Goal: Transaction & Acquisition: Purchase product/service

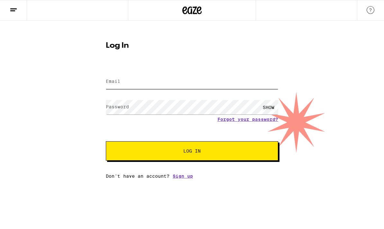
click at [176, 88] on input "Email" at bounding box center [192, 81] width 173 height 14
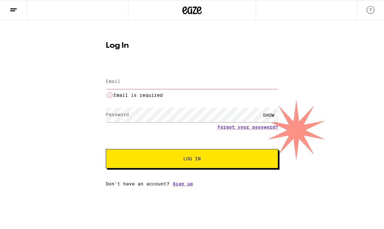
type input "[EMAIL_ADDRESS][DOMAIN_NAME]"
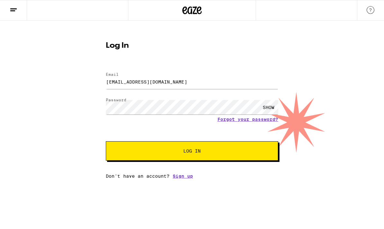
click at [242, 150] on span "Log In" at bounding box center [192, 150] width 120 height 5
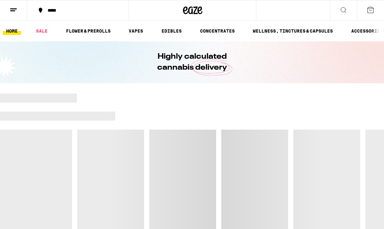
click at [47, 11] on div "*****" at bounding box center [81, 10] width 75 height 5
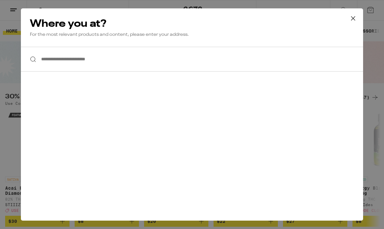
click at [55, 53] on input "**********" at bounding box center [192, 59] width 343 height 25
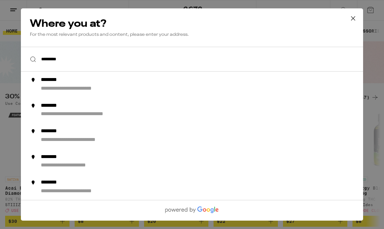
click at [56, 81] on div "********" at bounding box center [54, 80] width 27 height 7
type input "**********"
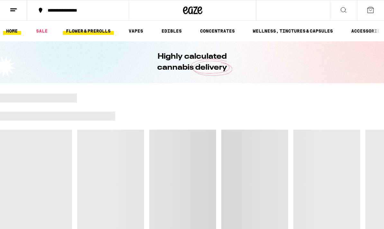
click at [71, 29] on link "FLOWER & PREROLLS" at bounding box center [88, 31] width 51 height 8
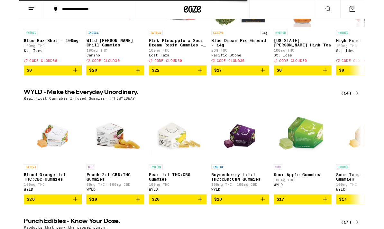
scroll to position [179, 0]
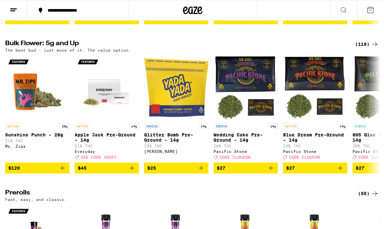
scroll to position [190, 0]
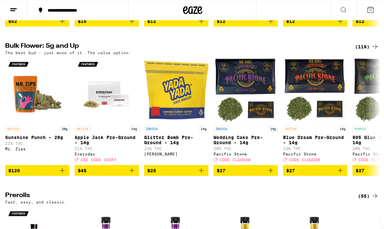
click at [364, 43] on div "(119)" at bounding box center [367, 47] width 24 height 8
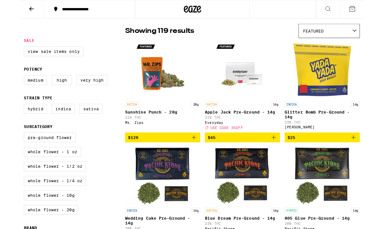
scroll to position [49, 0]
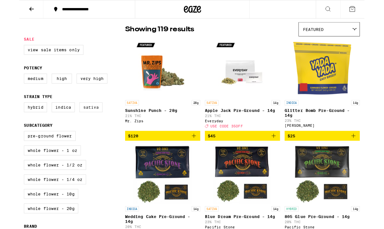
click at [81, 125] on label "Sativa" at bounding box center [80, 119] width 26 height 11
click at [7, 115] on input "Sativa" at bounding box center [6, 115] width 0 height 0
checkbox input "true"
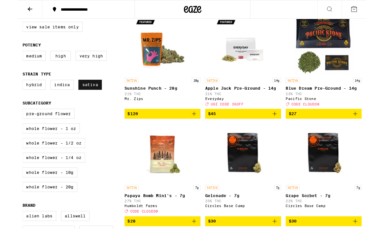
scroll to position [72, 0]
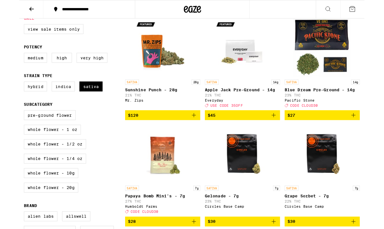
click at [150, 62] on img "Open page for Sunshine Punch - 28g from Mr. Zips" at bounding box center [160, 53] width 64 height 64
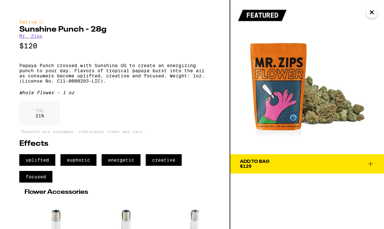
click at [257, 159] on div "Add To Bag" at bounding box center [255, 161] width 30 height 5
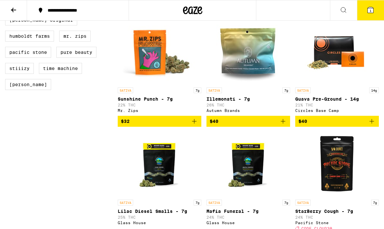
scroll to position [421, 0]
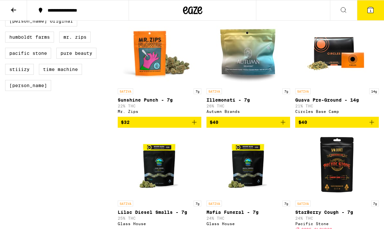
click at [145, 128] on button "$32" at bounding box center [160, 122] width 84 height 11
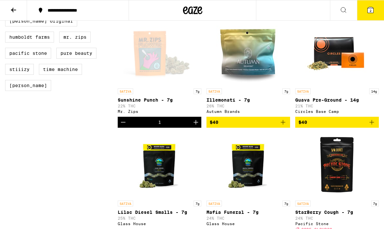
click at [226, 117] on link "SATIVA 7g Illemonati - 7g 26% THC Autumn Brands" at bounding box center [249, 69] width 84 height 96
click at [231, 126] on span "$40" at bounding box center [248, 122] width 77 height 8
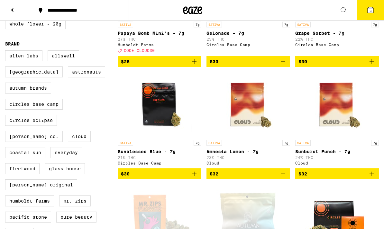
scroll to position [254, 0]
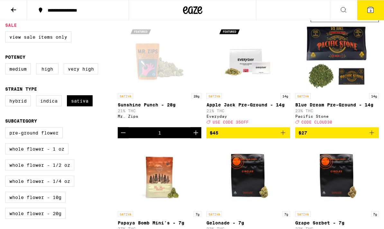
click at [124, 136] on icon "Decrement" at bounding box center [123, 133] width 8 height 8
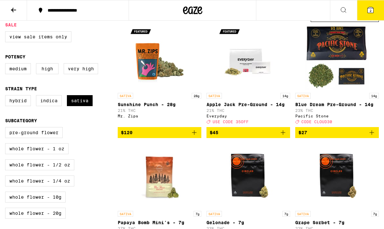
click at [365, 12] on button "2" at bounding box center [370, 10] width 27 height 20
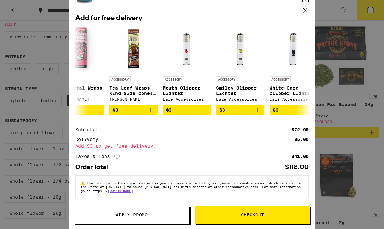
scroll to position [0, 18]
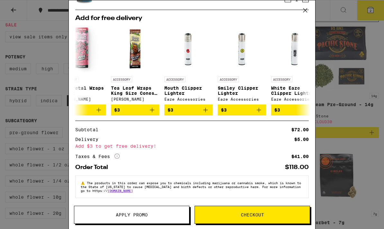
click at [260, 104] on button "$3" at bounding box center [242, 109] width 48 height 11
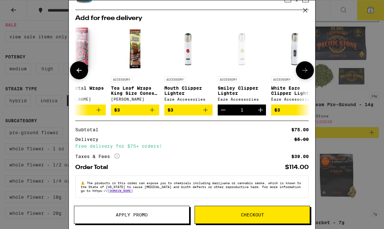
scroll to position [88, 0]
click at [240, 208] on button "Checkout" at bounding box center [253, 214] width 116 height 18
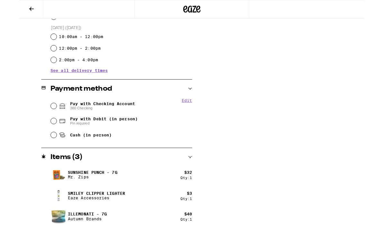
scroll to position [213, 0]
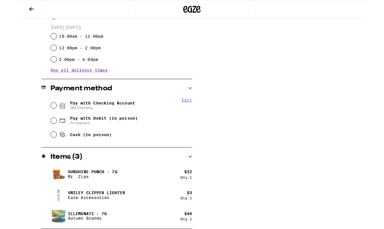
click at [40, 117] on input "Pay with Checking Account 360 Checking" at bounding box center [38, 117] width 6 height 6
radio input "true"
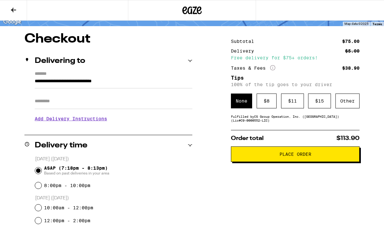
scroll to position [0, 0]
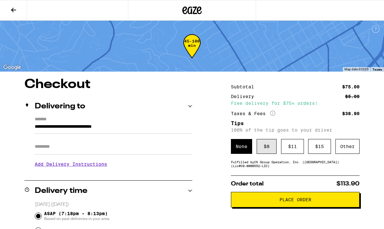
click at [269, 149] on div "$ 8" at bounding box center [267, 146] width 20 height 15
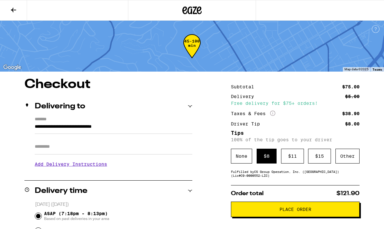
click at [272, 211] on span "Place Order" at bounding box center [296, 209] width 118 height 5
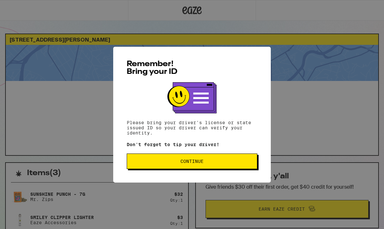
click at [152, 162] on span "Continue" at bounding box center [192, 161] width 120 height 5
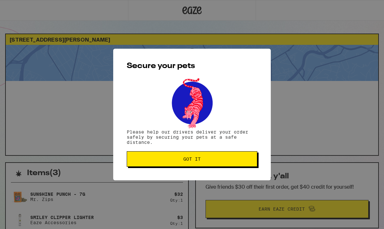
click at [150, 153] on button "Got it" at bounding box center [192, 158] width 131 height 15
